Goal: Navigation & Orientation: Find specific page/section

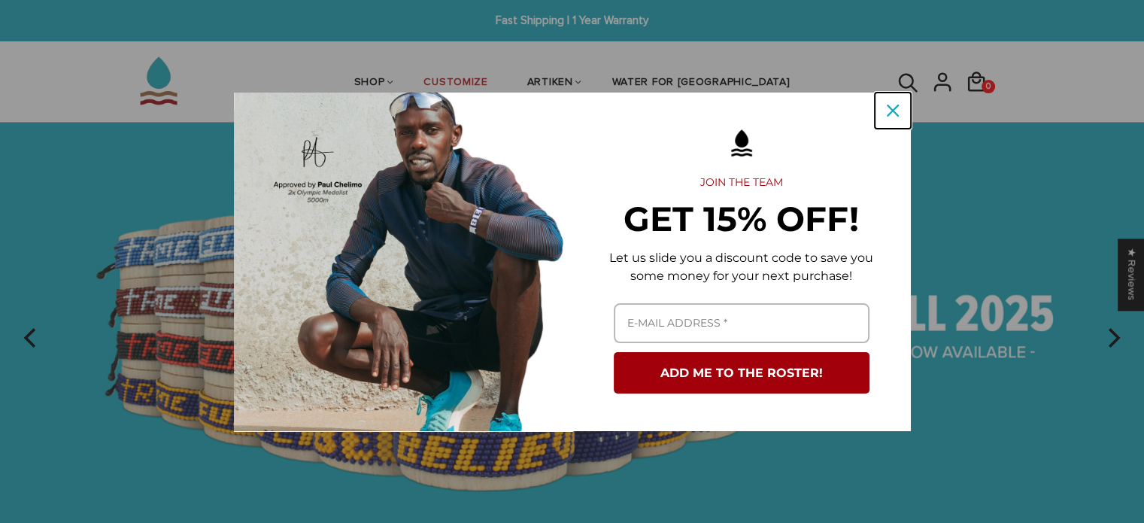
click at [896, 108] on div "Close" at bounding box center [893, 111] width 24 height 24
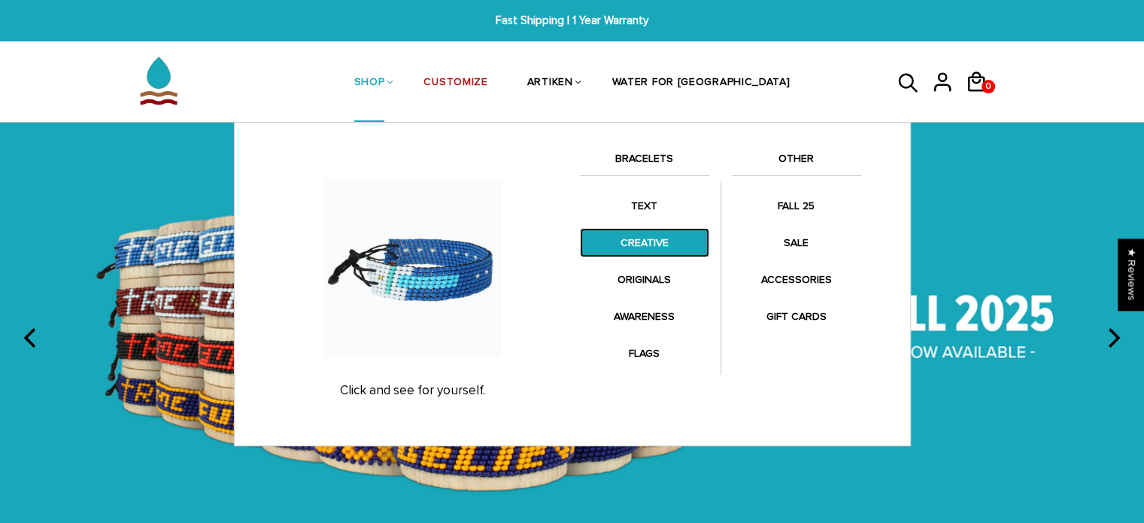
click at [641, 247] on link "CREATIVE" at bounding box center [644, 242] width 129 height 29
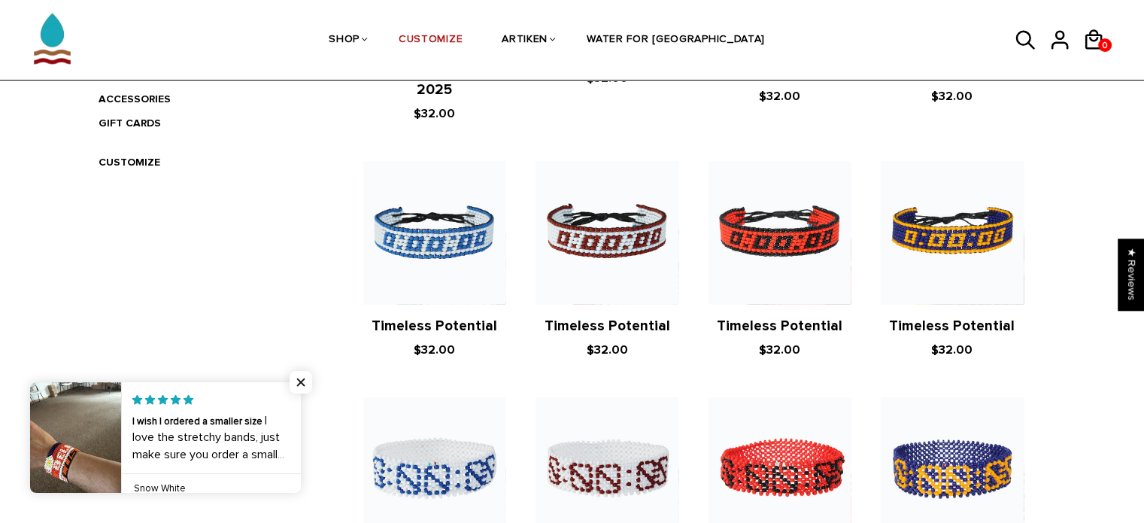
scroll to position [226, 0]
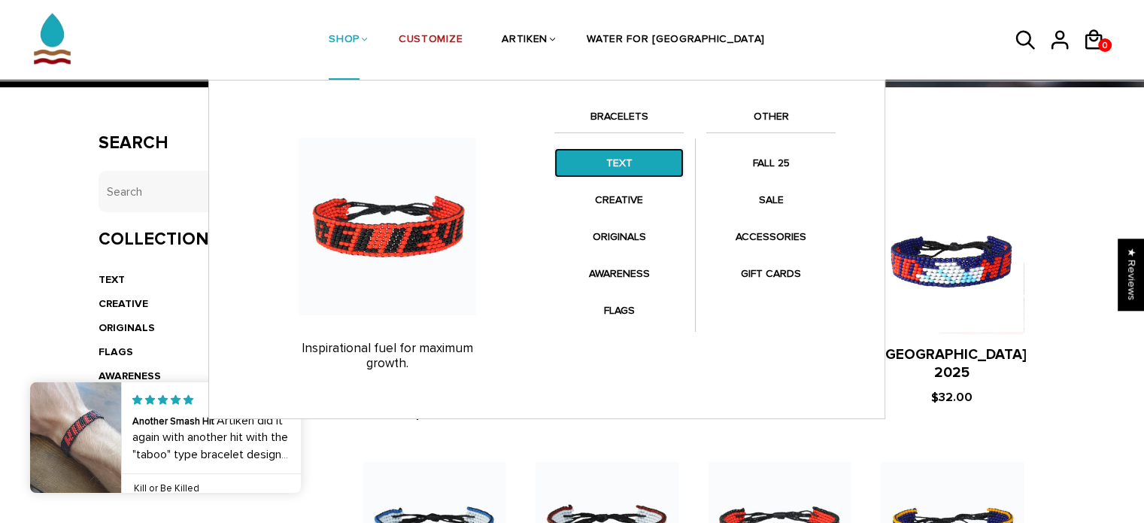
click at [630, 165] on link "TEXT" at bounding box center [618, 162] width 129 height 29
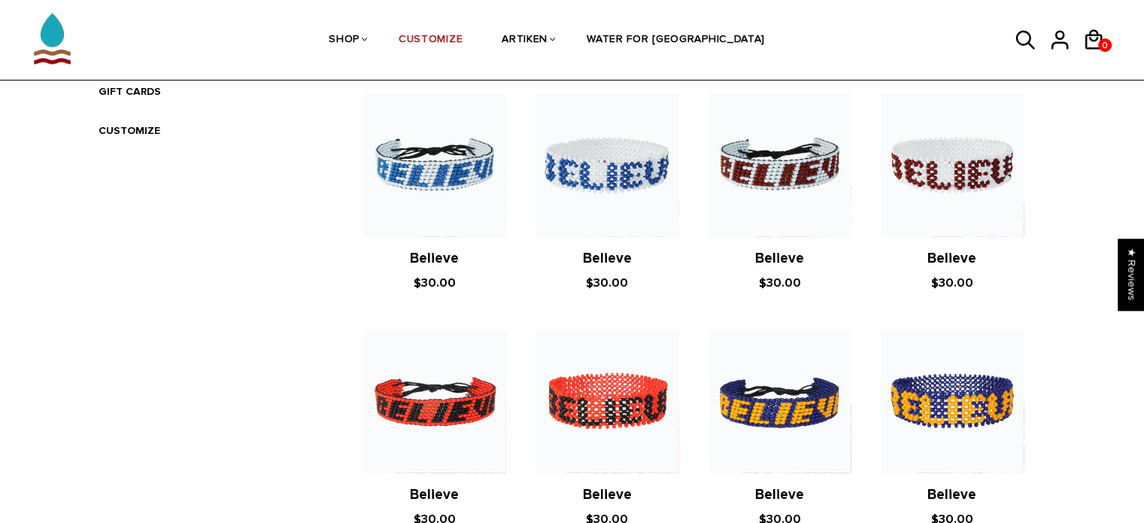
scroll to position [414, 0]
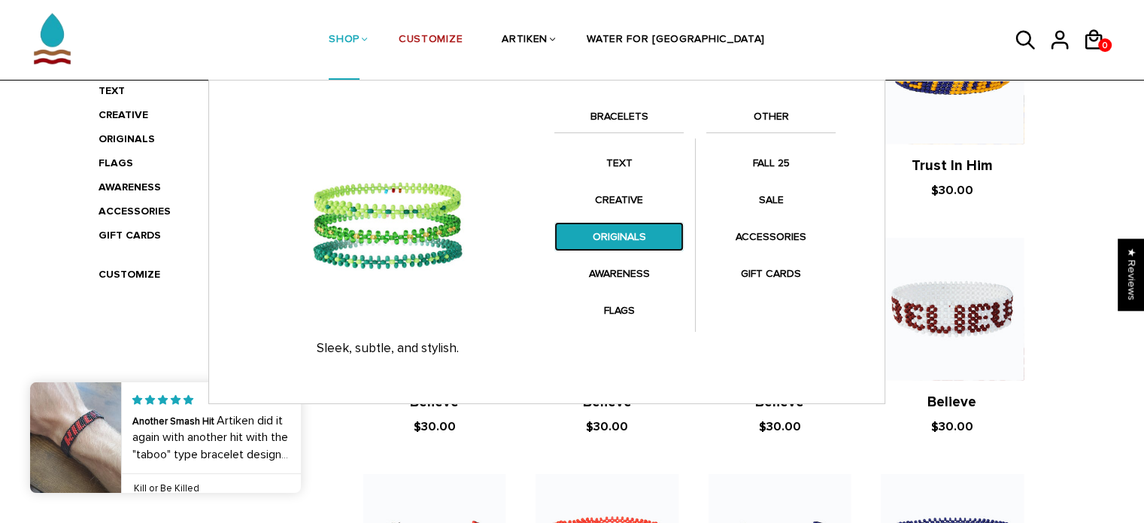
click at [620, 235] on link "ORIGINALS" at bounding box center [618, 236] width 129 height 29
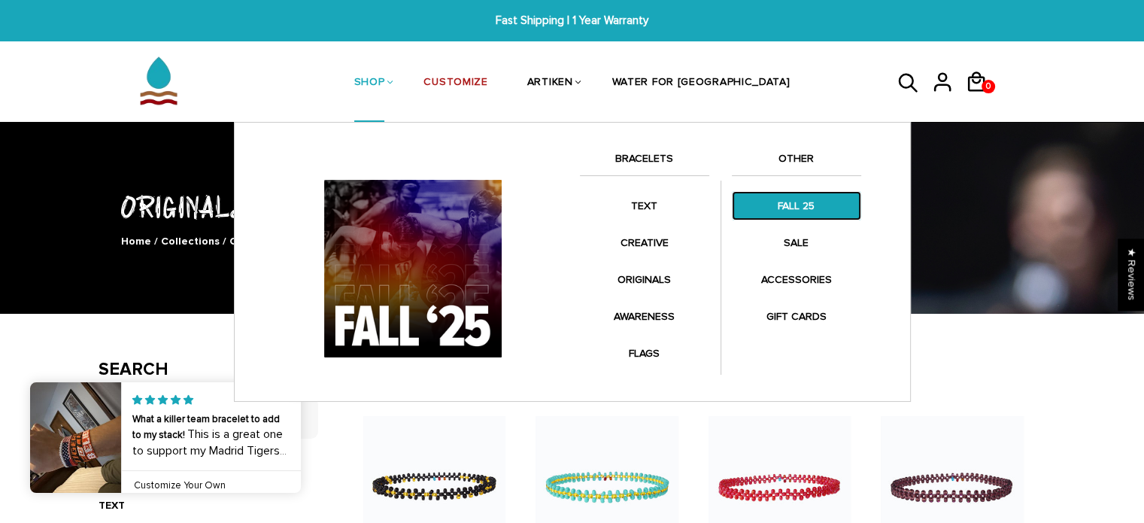
click at [788, 207] on link "FALL 25" at bounding box center [796, 205] width 129 height 29
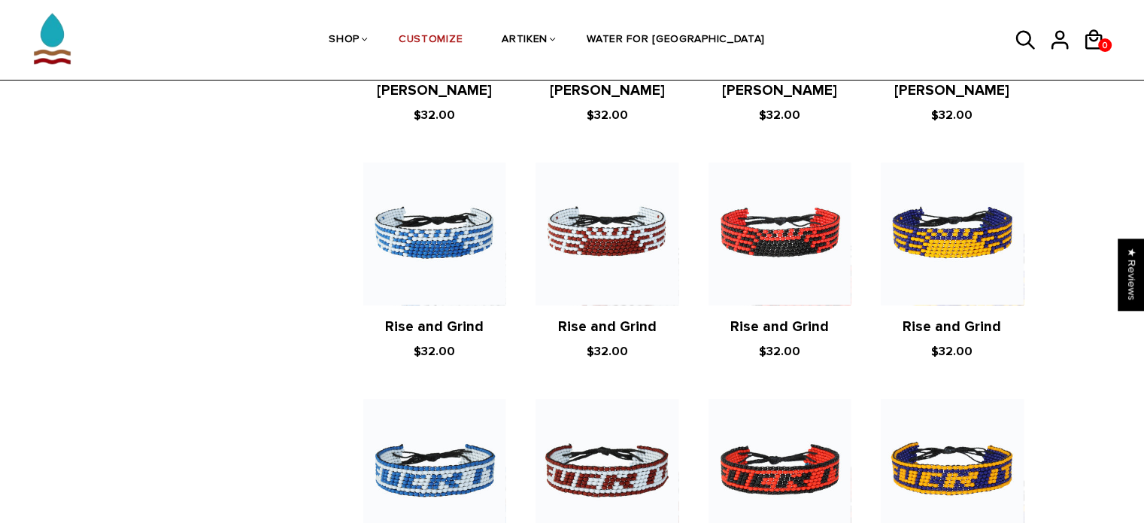
scroll to position [2707, 0]
